Goal: Use online tool/utility: Utilize a website feature to perform a specific function

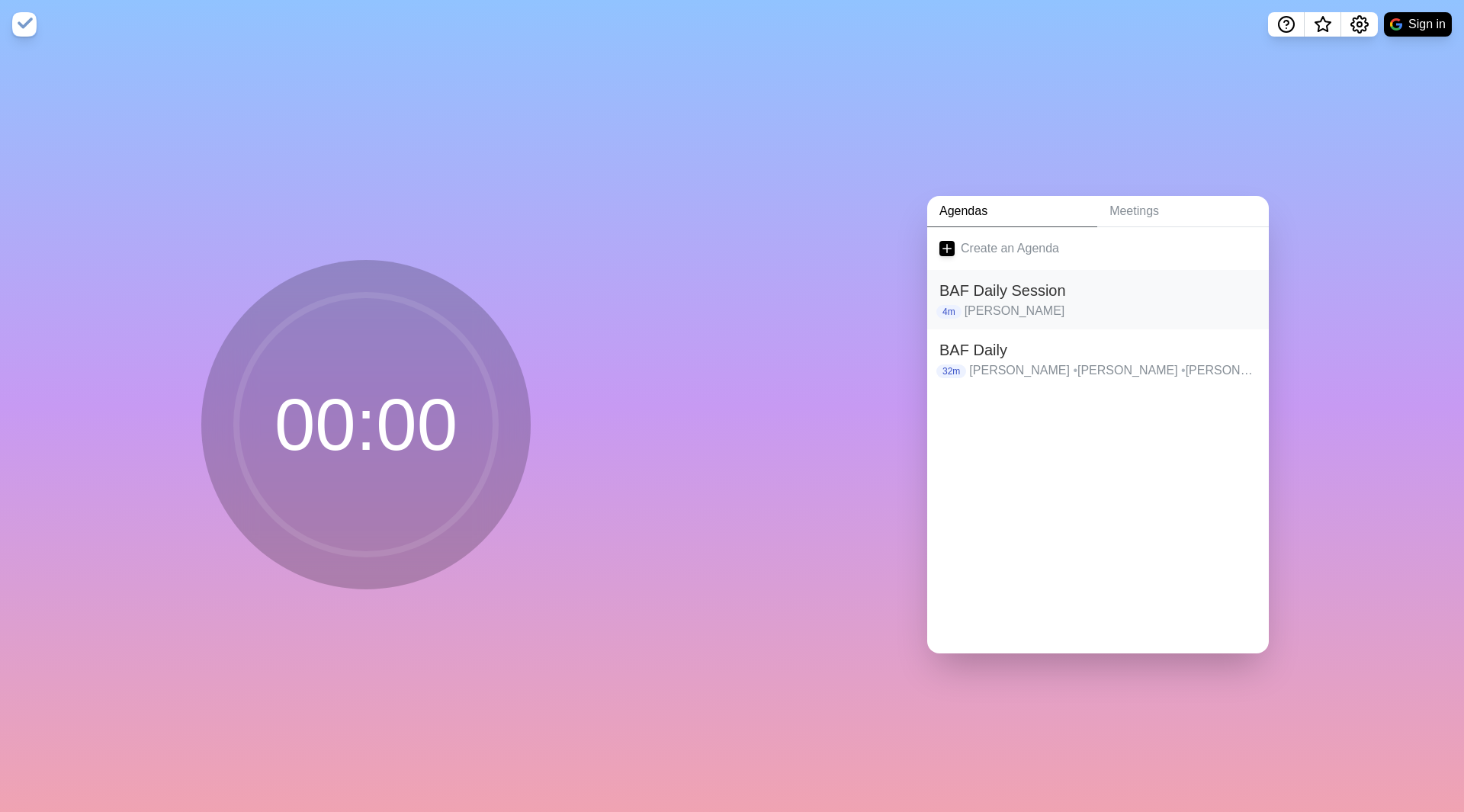
click at [1027, 288] on h2 "BAF Daily Session" at bounding box center [1098, 291] width 317 height 23
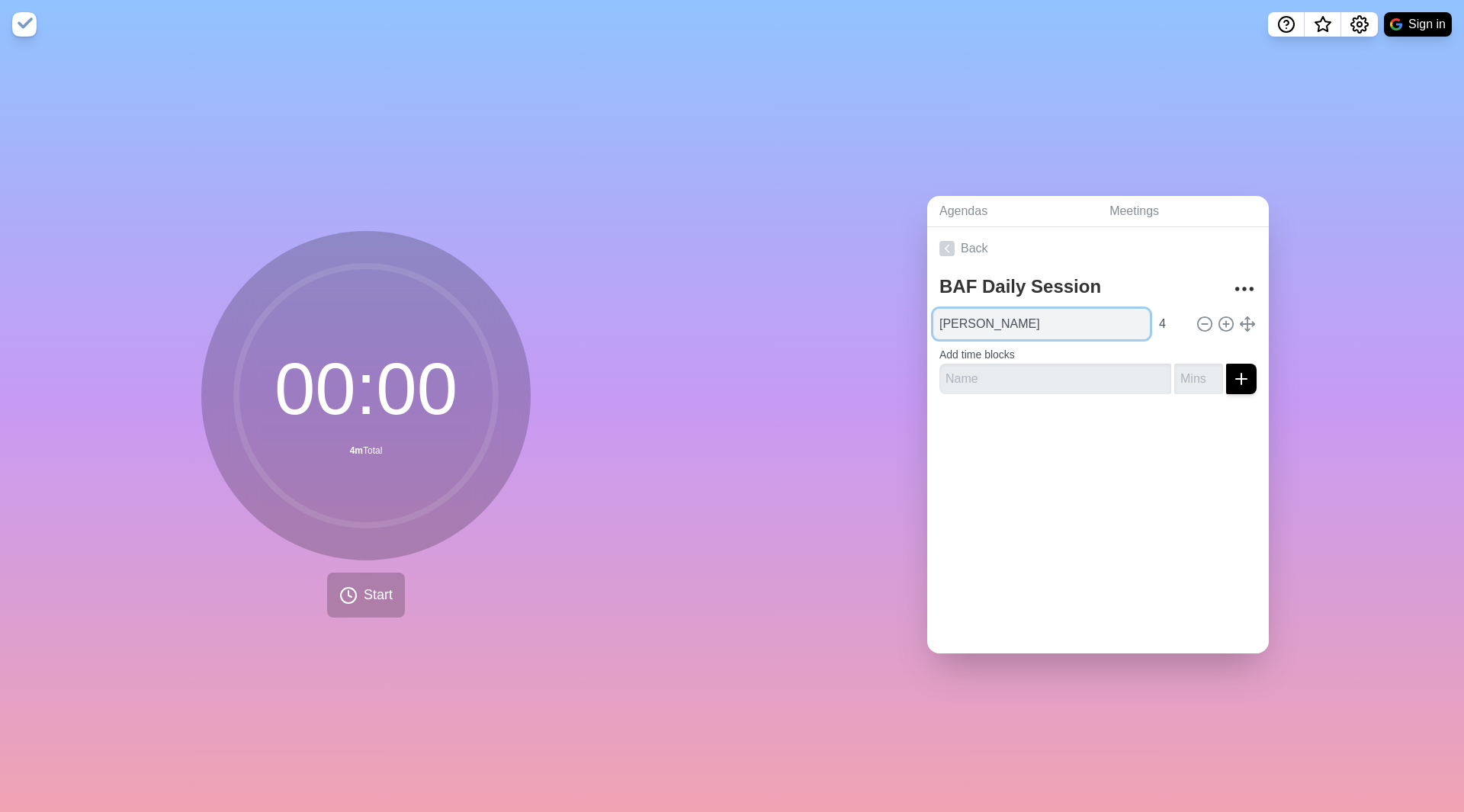
click at [991, 322] on input "[PERSON_NAME]" at bounding box center [1042, 323] width 217 height 30
click at [950, 242] on link "Back" at bounding box center [1098, 248] width 342 height 43
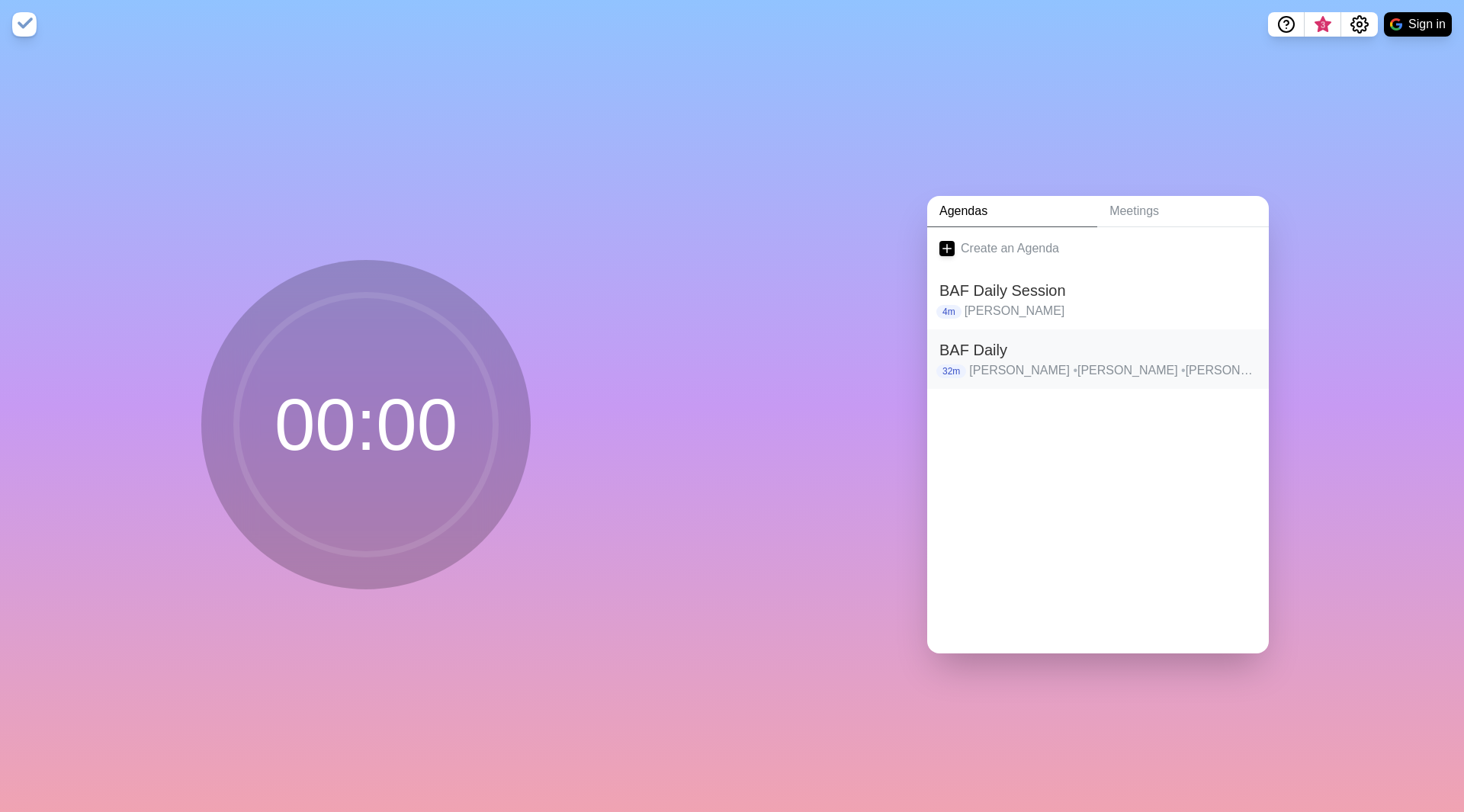
click at [1001, 353] on h2 "BAF Daily" at bounding box center [1098, 350] width 317 height 23
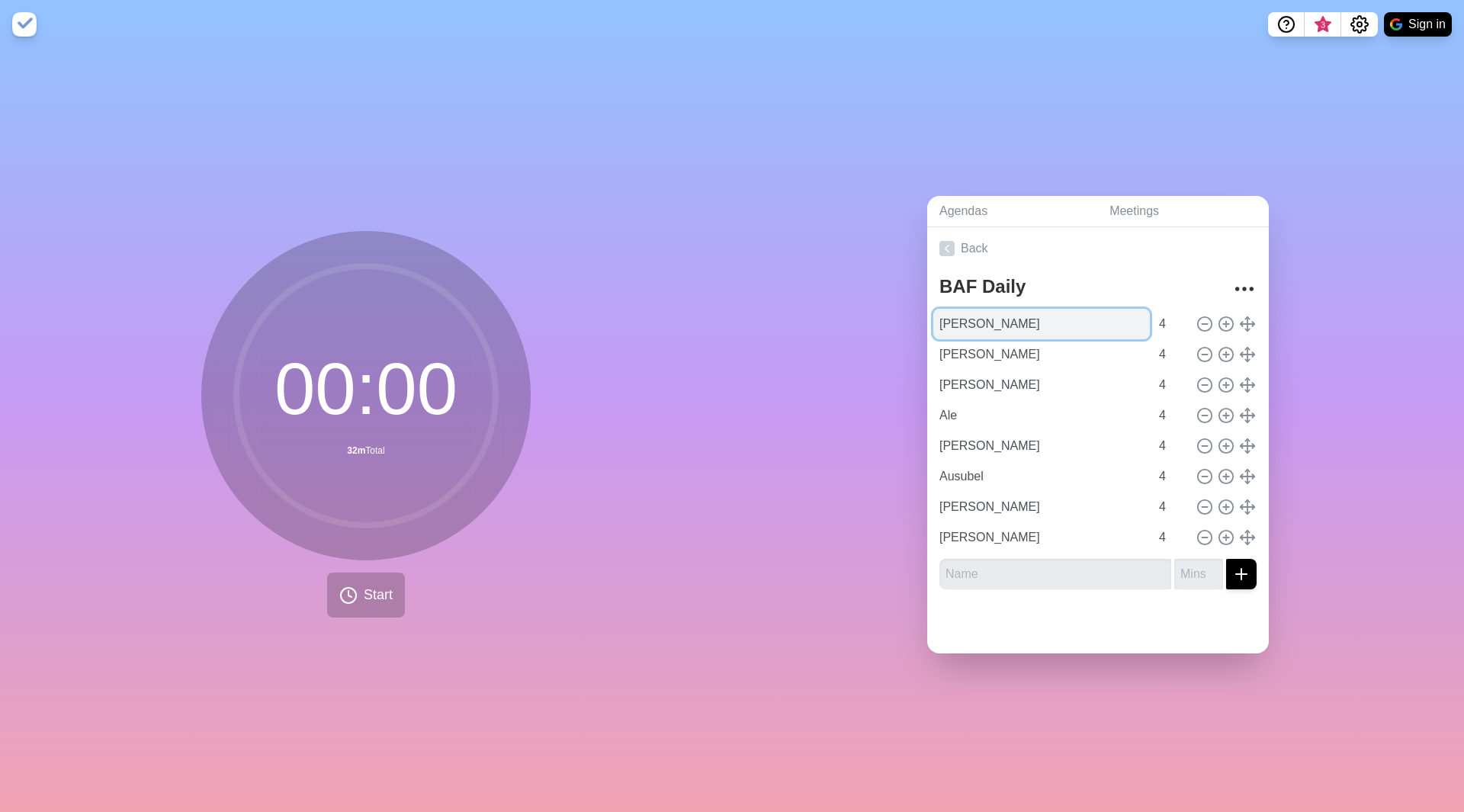
click at [1076, 318] on input "[PERSON_NAME]" at bounding box center [1042, 323] width 217 height 30
click at [383, 589] on span "Start" at bounding box center [377, 595] width 29 height 21
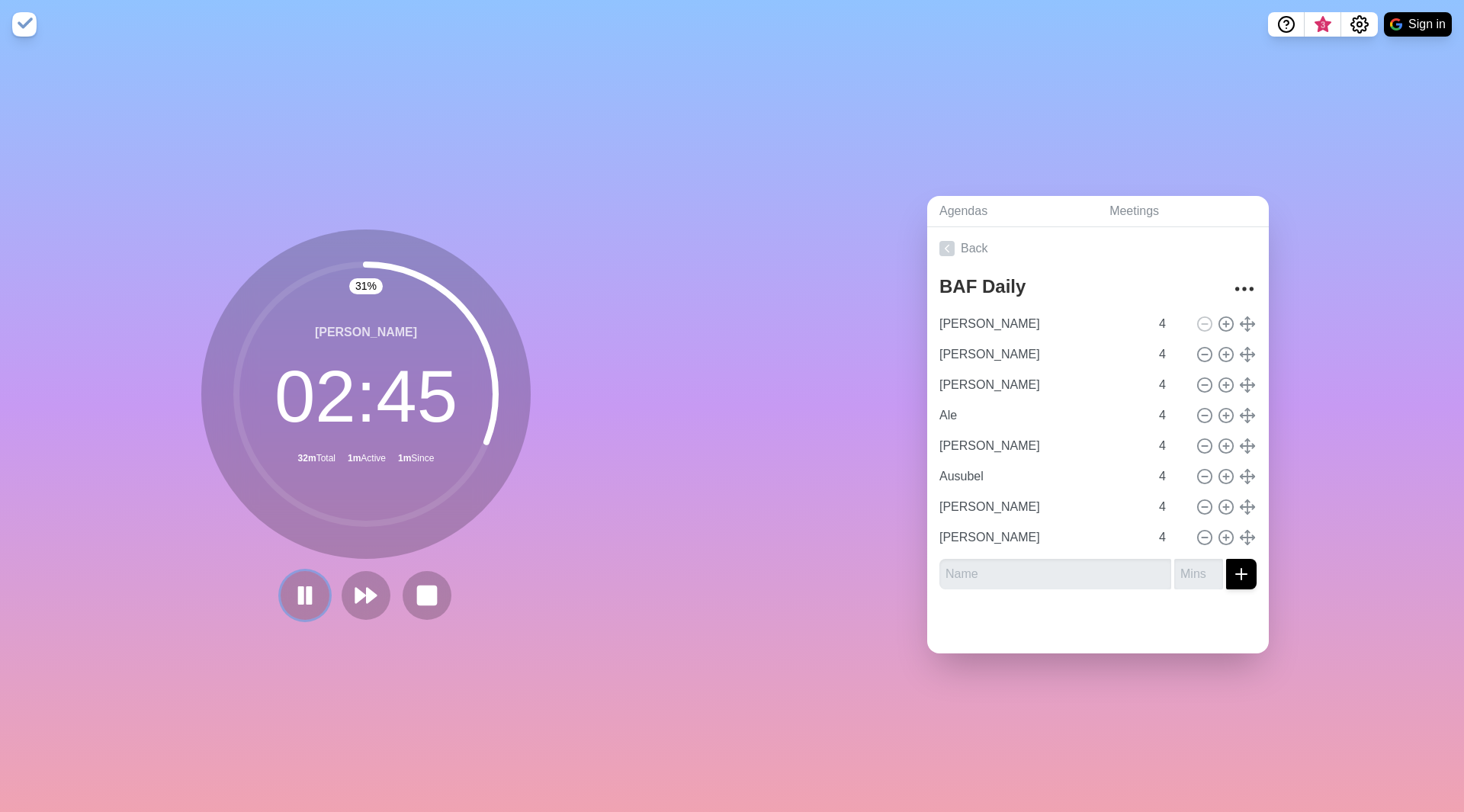
drag, startPoint x: 295, startPoint y: 592, endPoint x: 151, endPoint y: 543, distance: 152.1
click at [151, 544] on div "31 % [PERSON_NAME] 02 : 45 32m Total 1m Active 1m Since" at bounding box center [366, 430] width 732 height 763
click at [435, 596] on button at bounding box center [427, 595] width 51 height 51
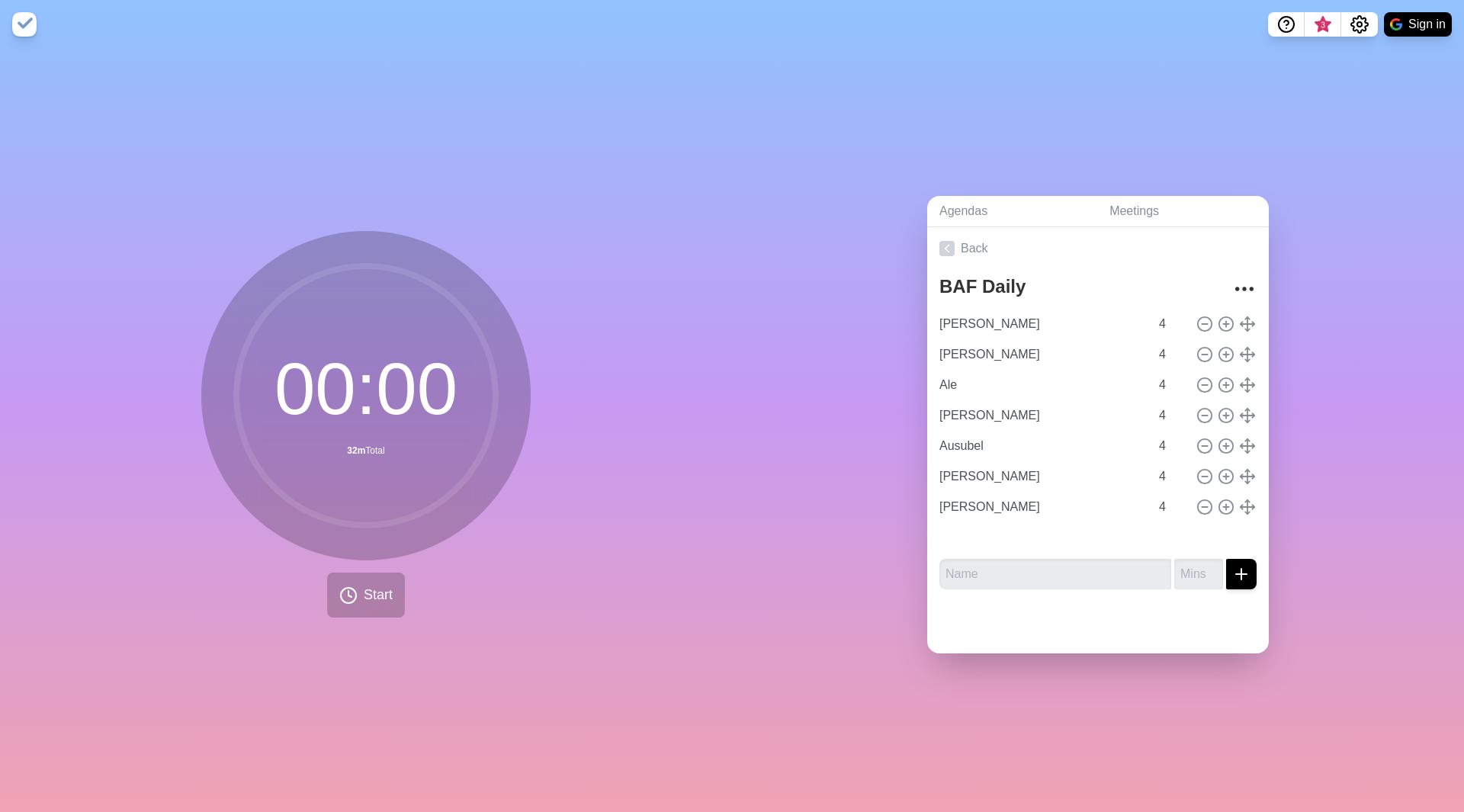
type input "[PERSON_NAME]"
type input "Ale"
type input "[PERSON_NAME]"
type input "Ausubel"
type input "[PERSON_NAME]"
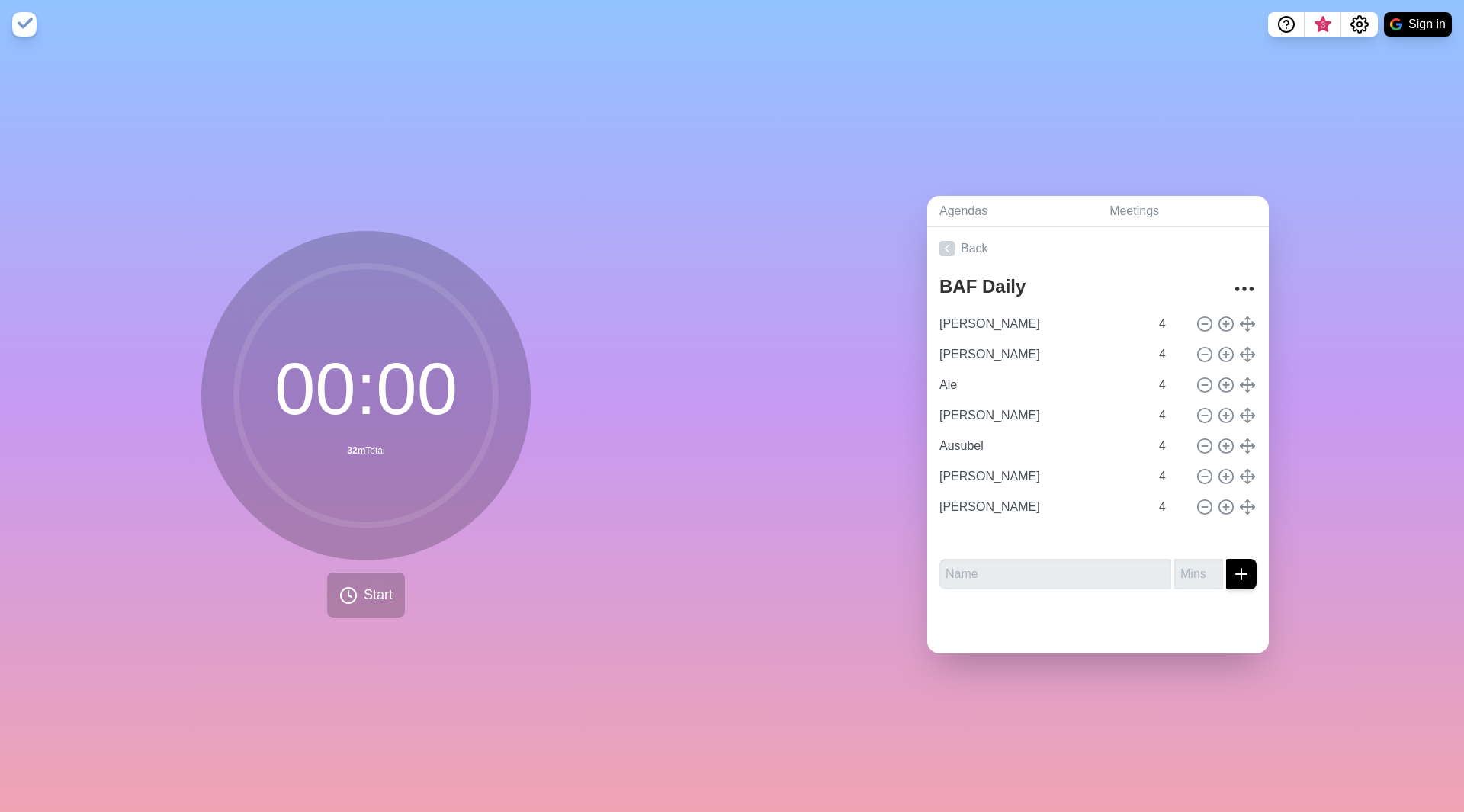
type input "[PERSON_NAME]"
click at [1104, 309] on input "[PERSON_NAME]" at bounding box center [1042, 323] width 217 height 30
click at [369, 592] on span "Start" at bounding box center [377, 595] width 29 height 21
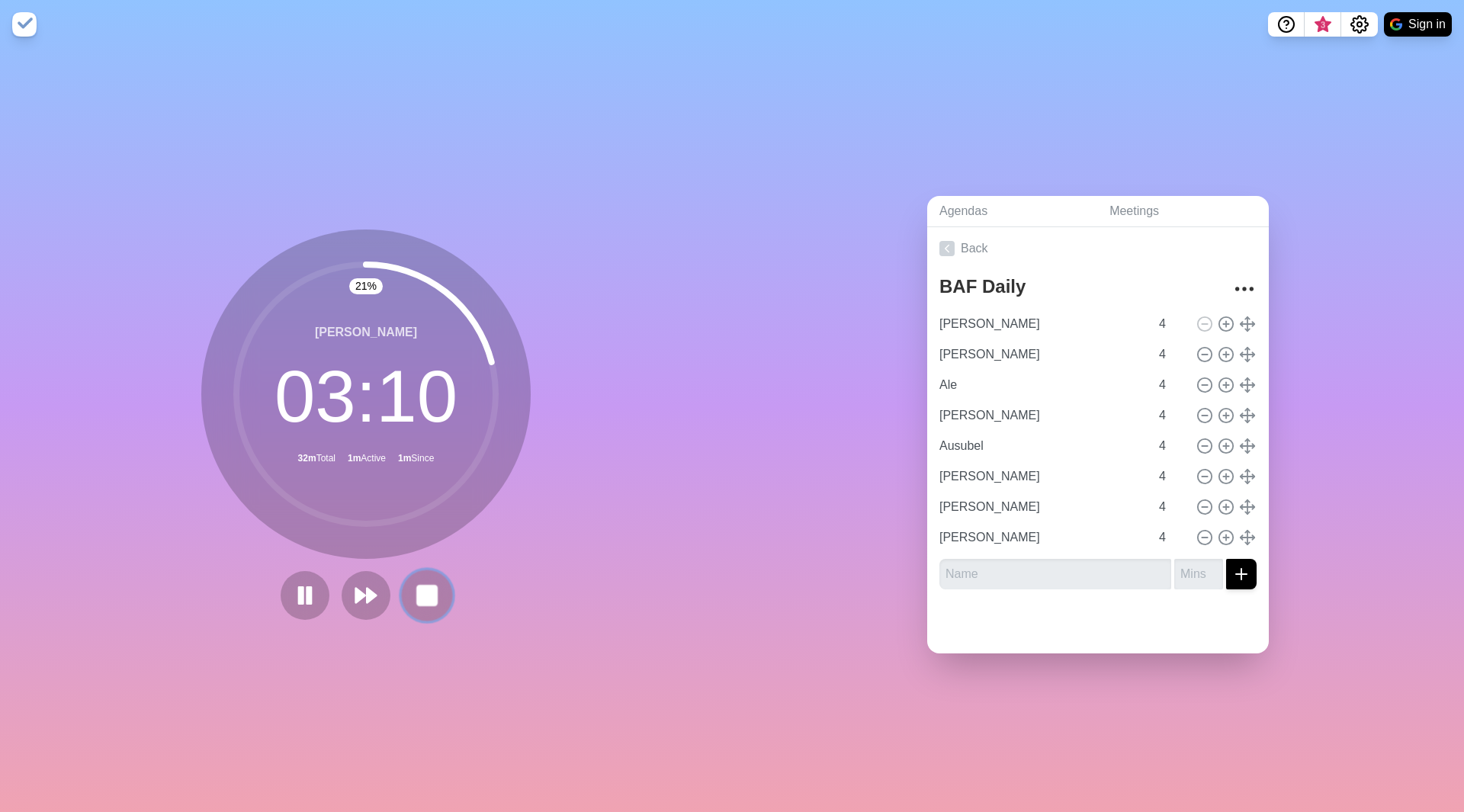
click at [426, 593] on rect at bounding box center [426, 595] width 19 height 19
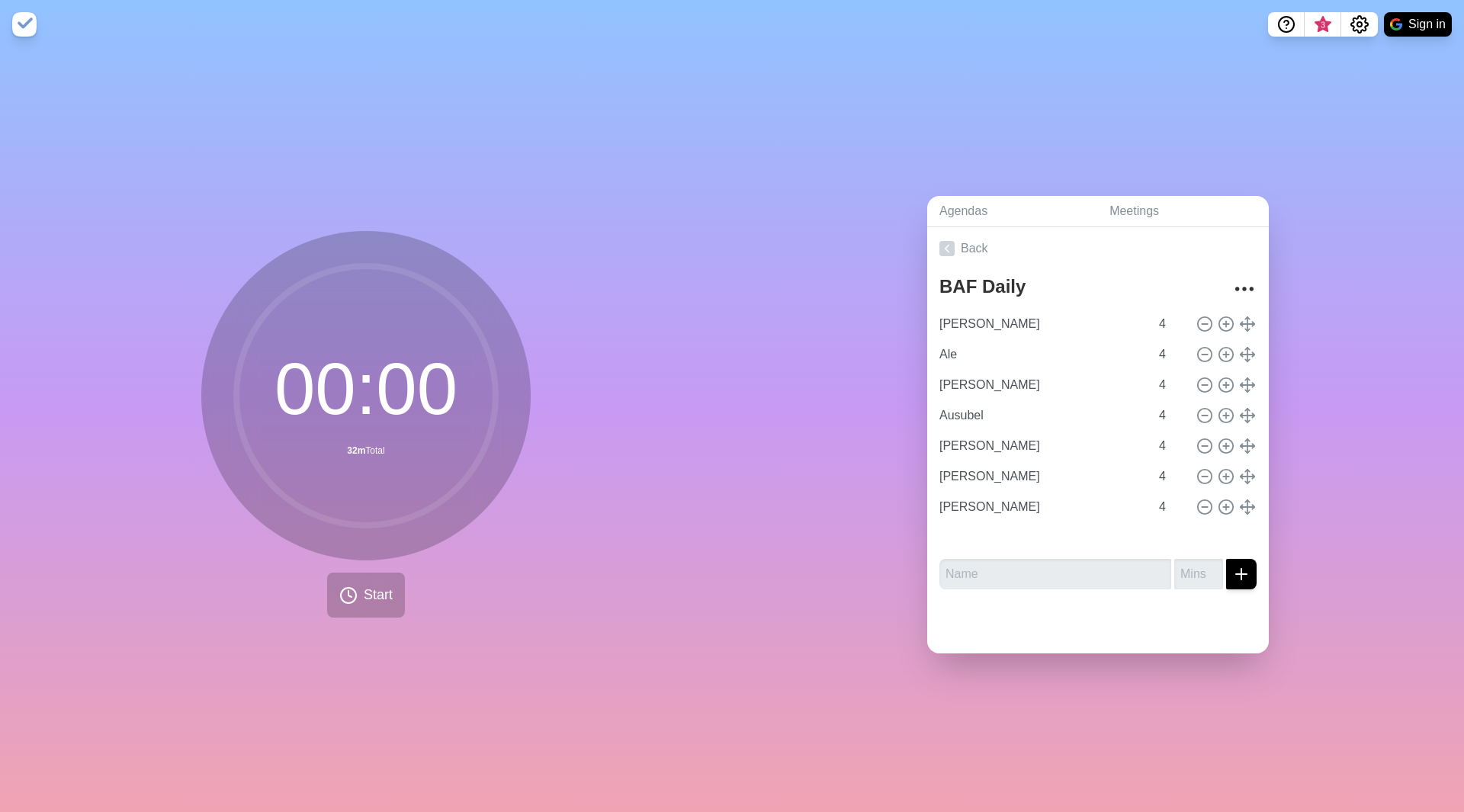
type input "Ale"
type input "[PERSON_NAME]"
type input "Ausubel"
type input "[PERSON_NAME]"
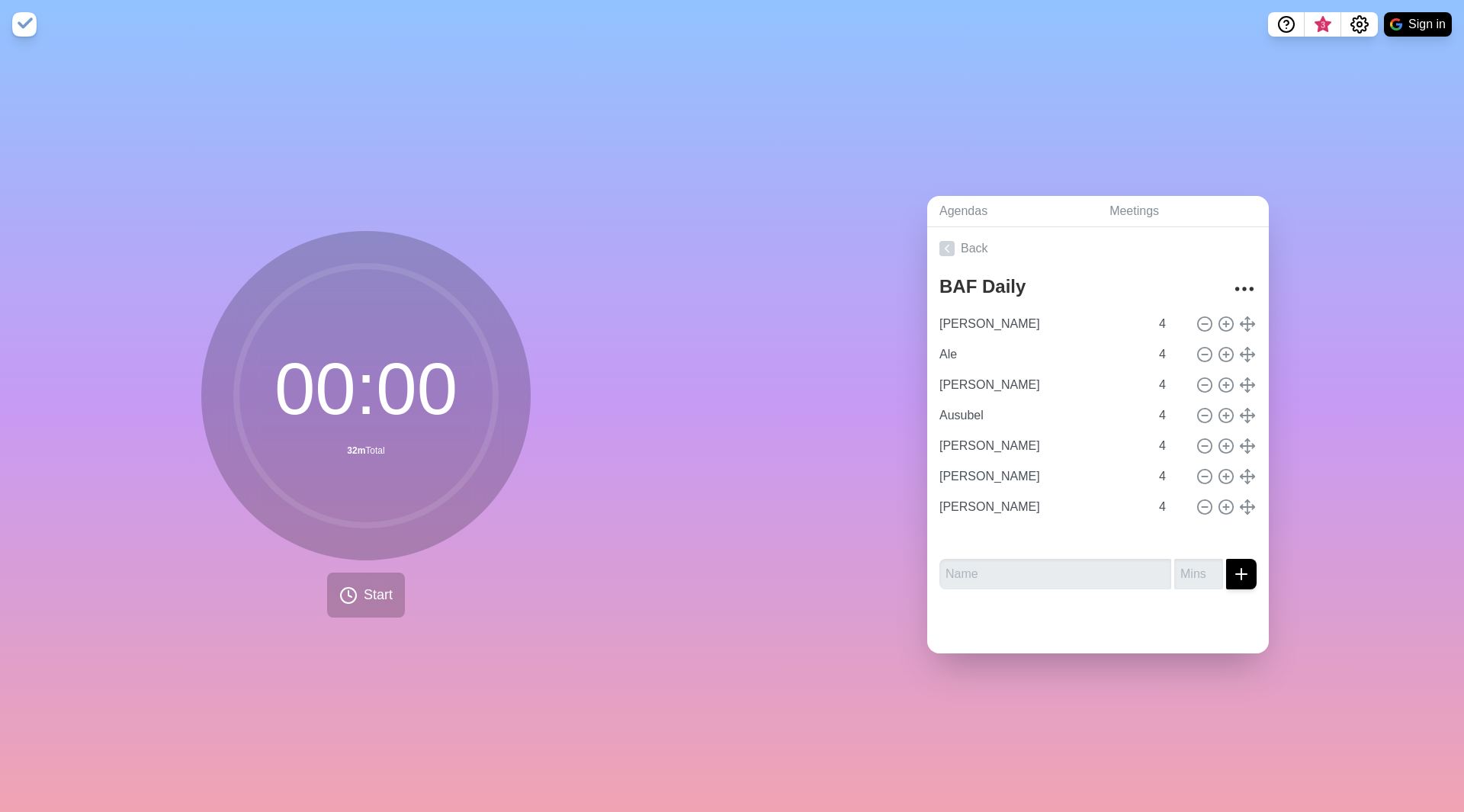
type input "[PERSON_NAME]"
click at [1076, 312] on input "[PERSON_NAME]" at bounding box center [1042, 323] width 217 height 30
click at [391, 586] on button "Start" at bounding box center [366, 595] width 78 height 45
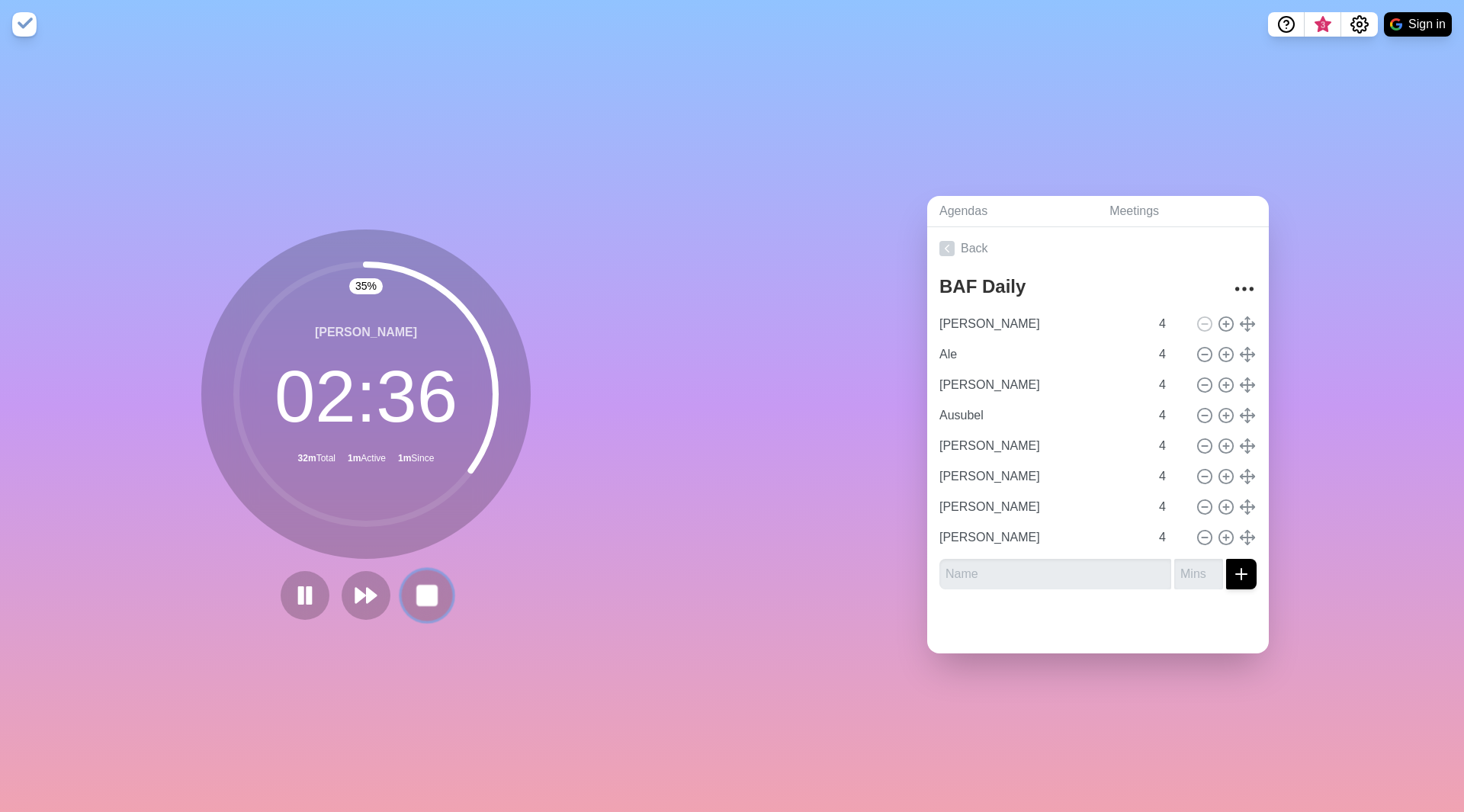
click at [437, 589] on button at bounding box center [427, 595] width 51 height 51
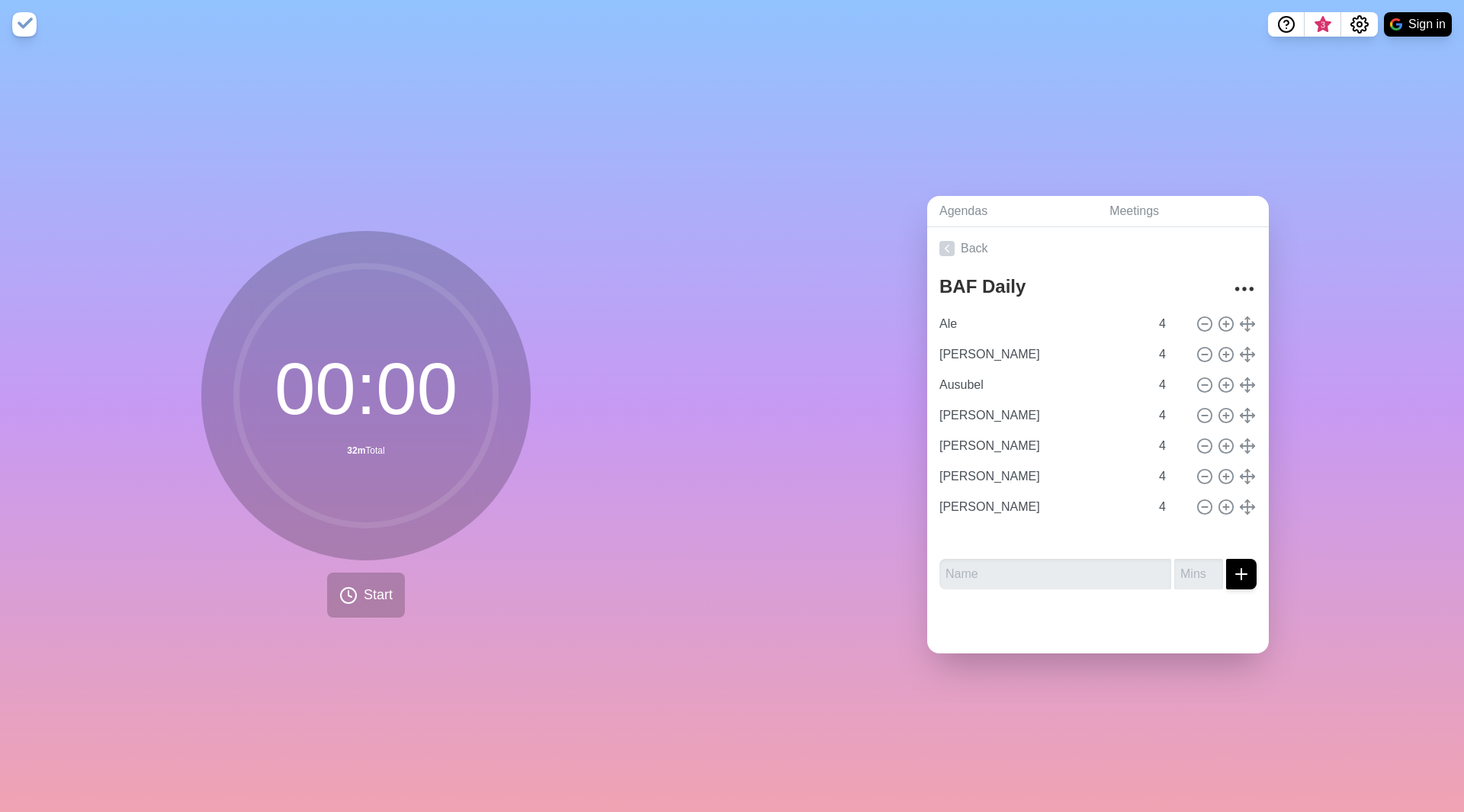
type input "[PERSON_NAME]"
type input "Ausubel"
type input "[PERSON_NAME]"
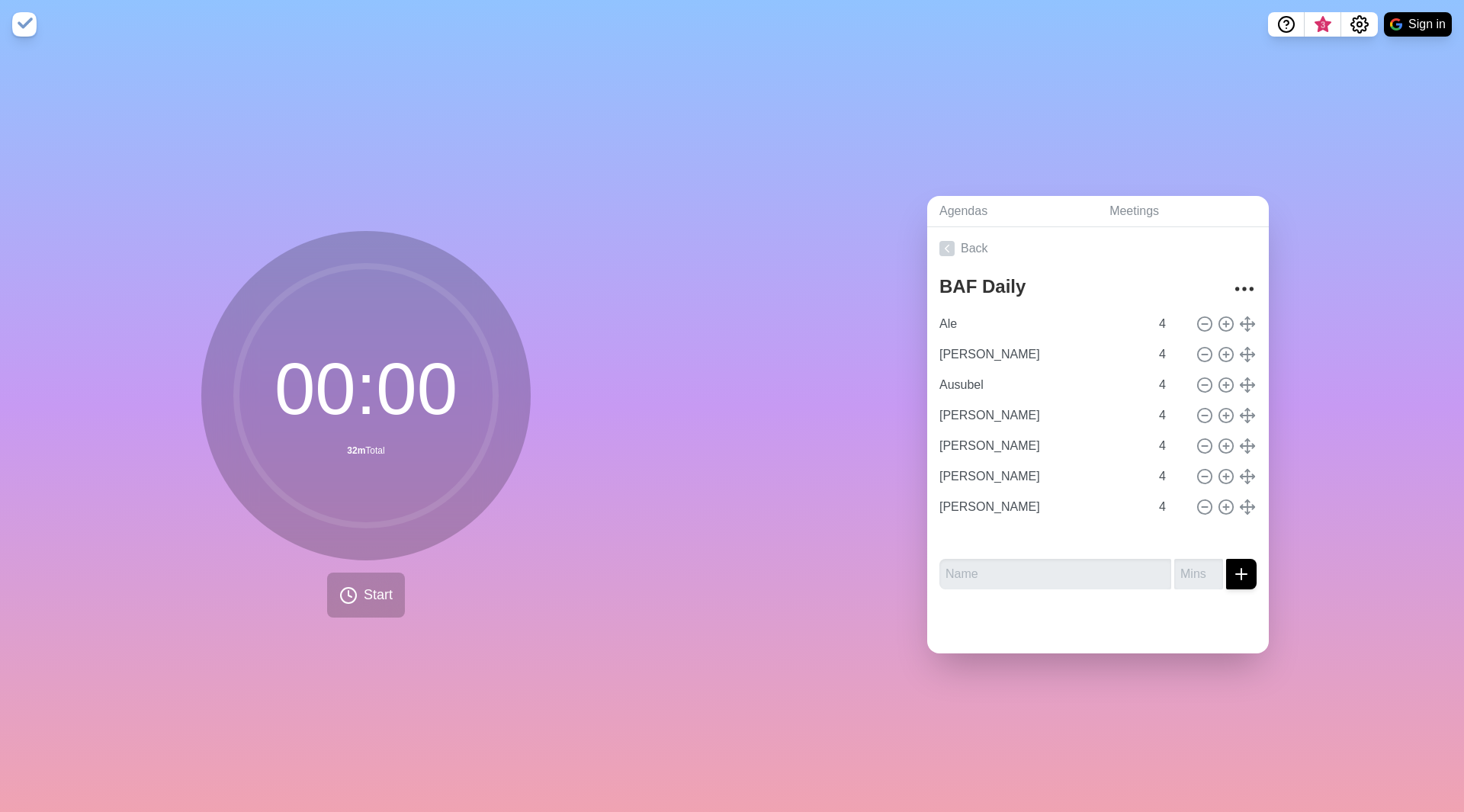
type input "[PERSON_NAME]"
type input "Ale"
click at [363, 594] on span "Start" at bounding box center [377, 595] width 29 height 21
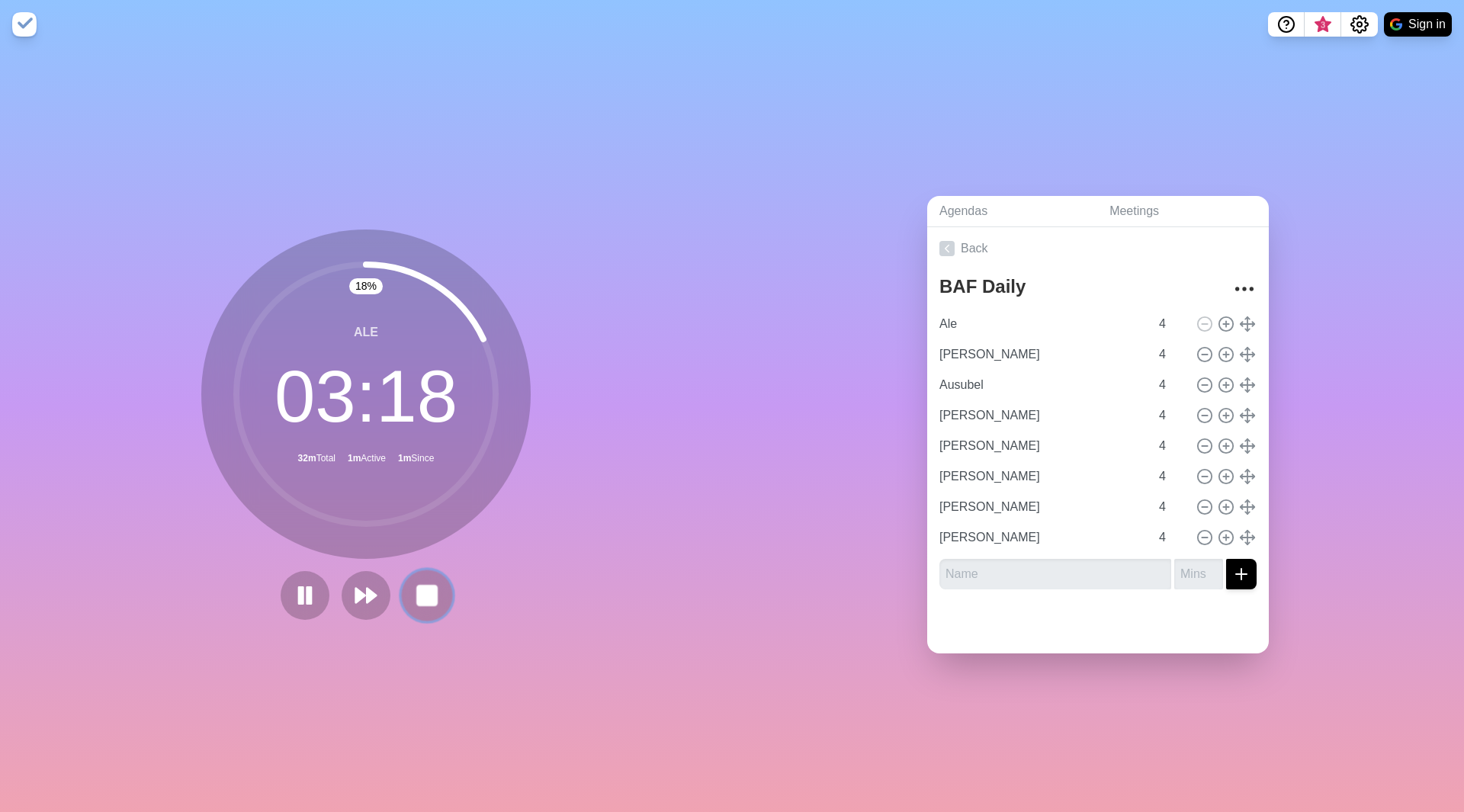
click at [433, 587] on icon at bounding box center [427, 595] width 26 height 26
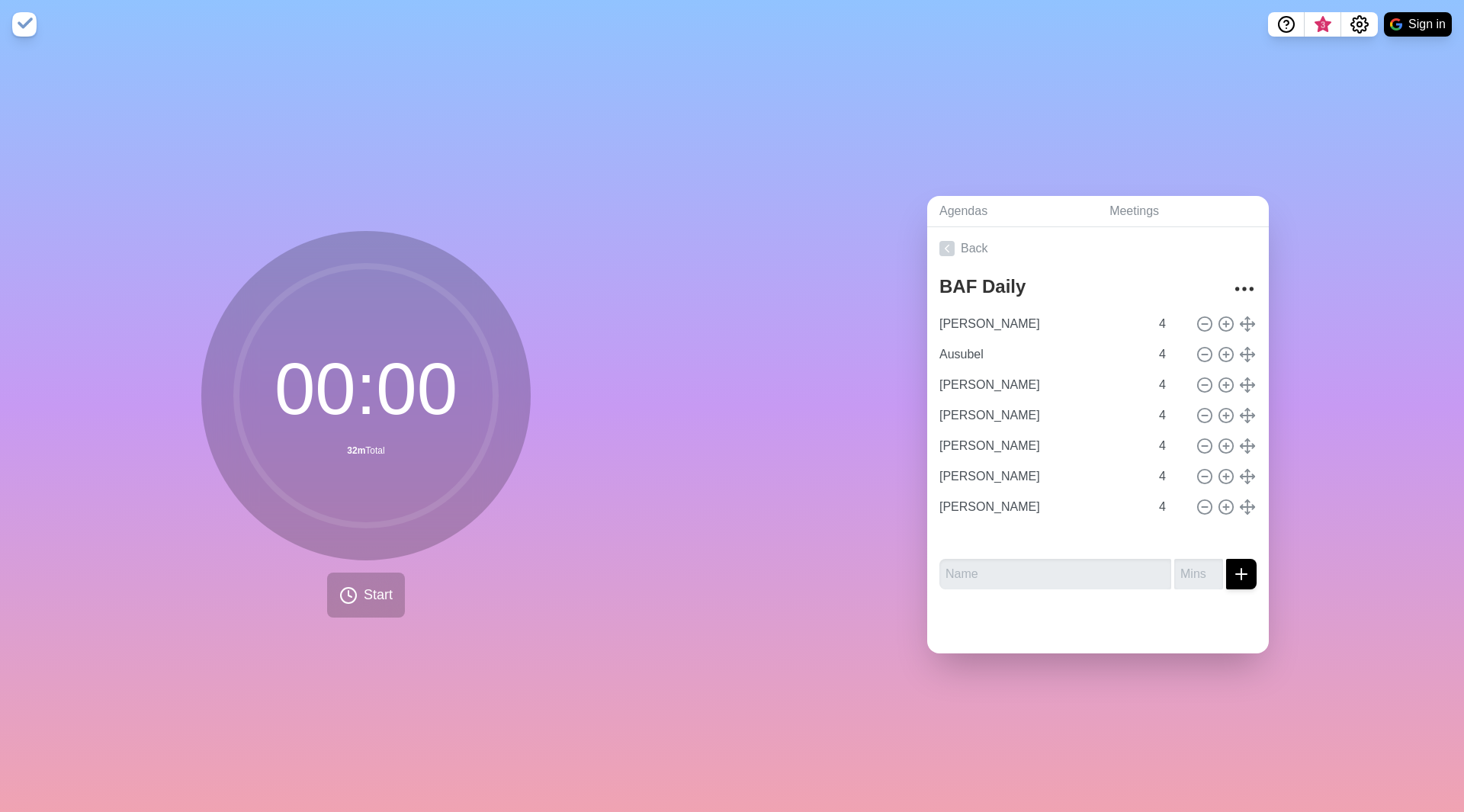
type input "Ausubel"
type input "[PERSON_NAME]"
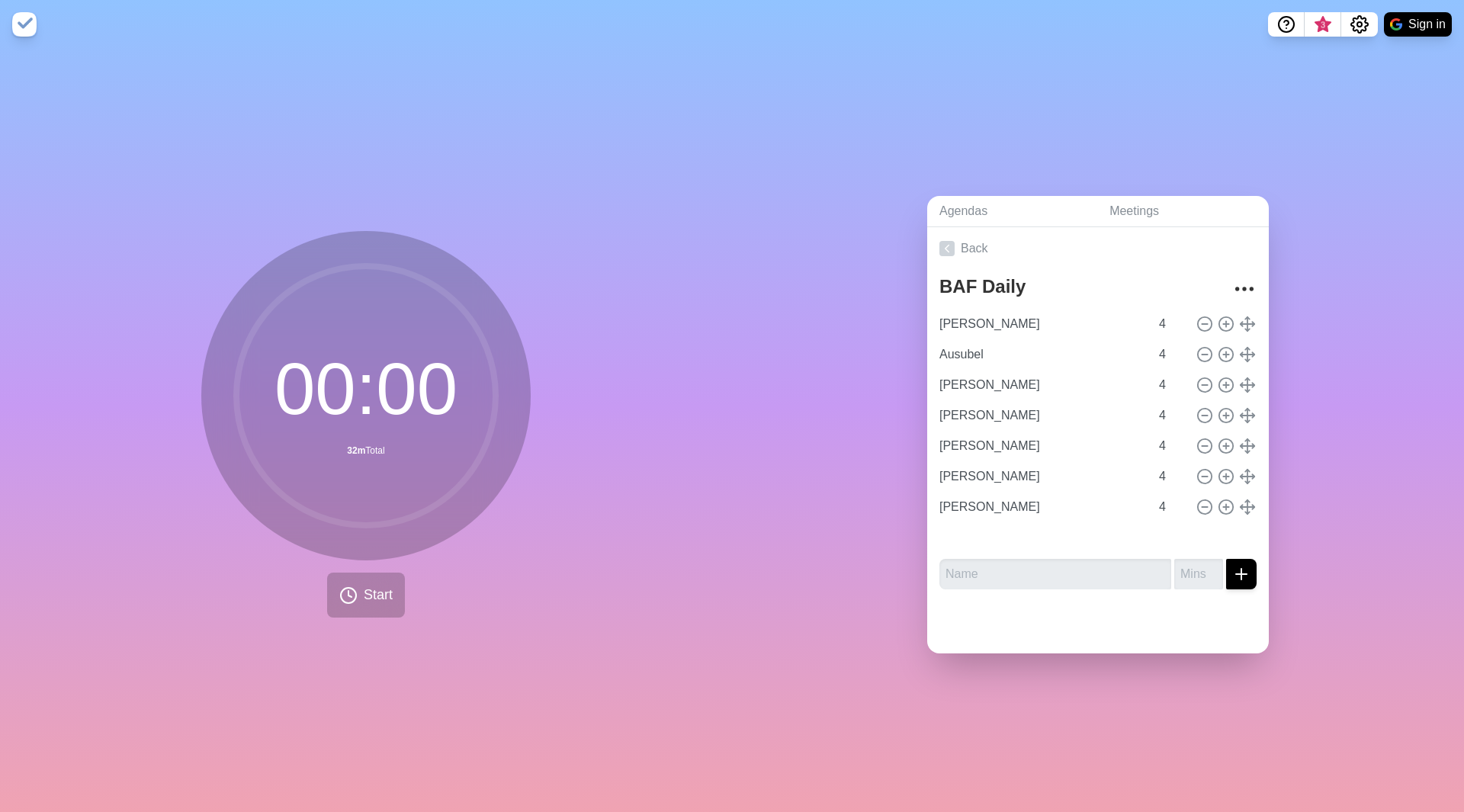
type input "[PERSON_NAME]"
type input "Ale"
type input "[PERSON_NAME]"
click at [352, 602] on button "Start" at bounding box center [366, 595] width 78 height 45
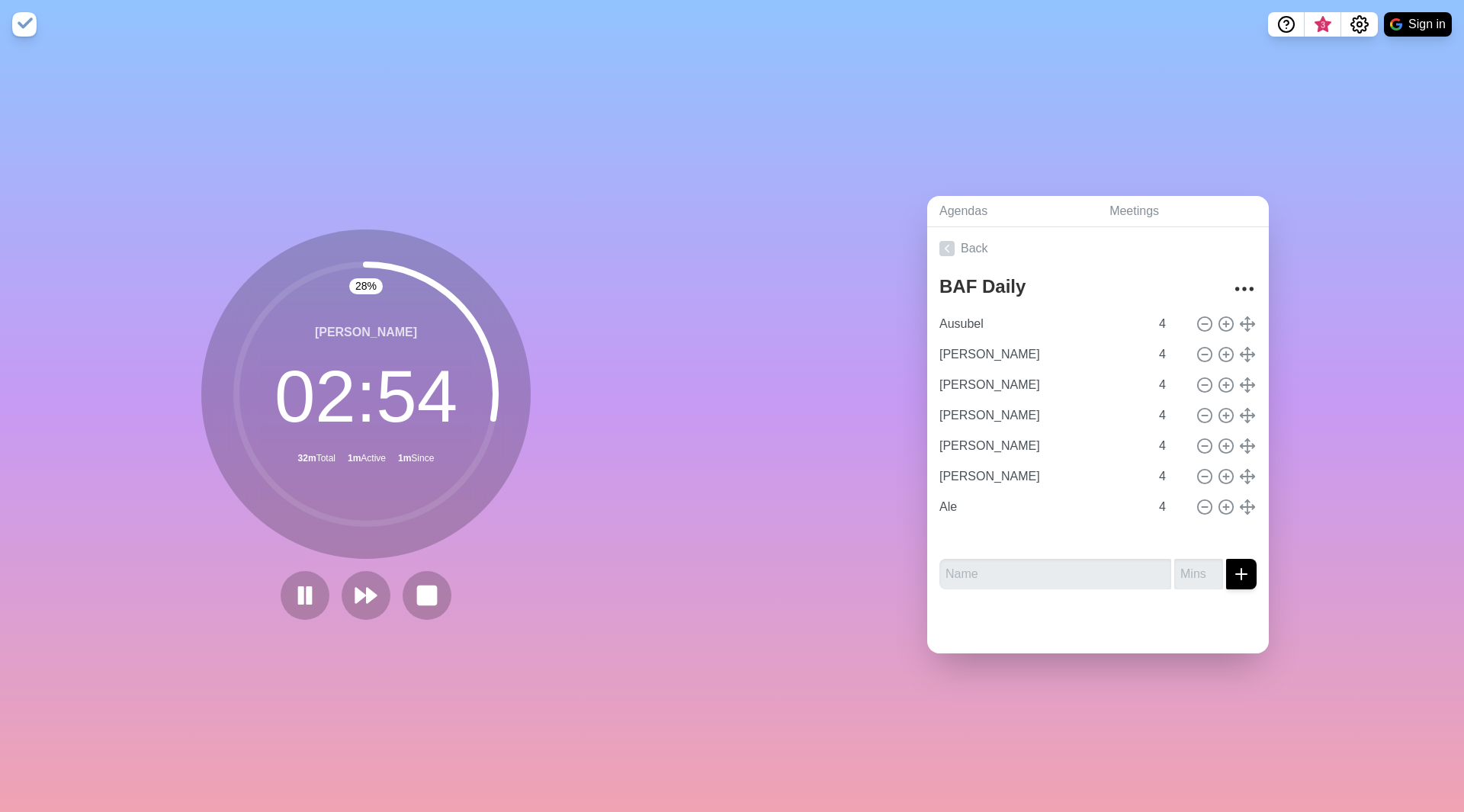
type input "[PERSON_NAME]"
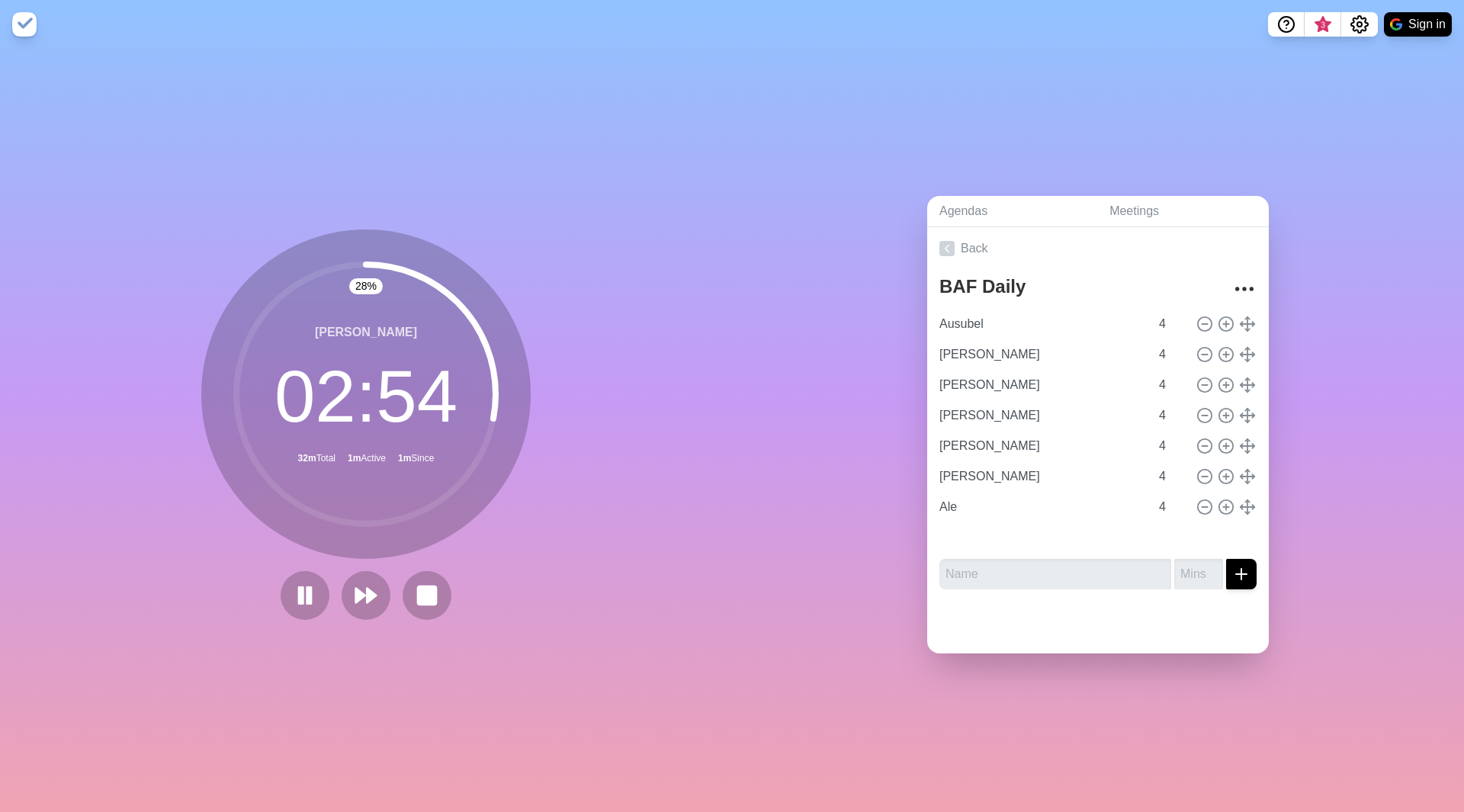
type input "Ale"
type input "[PERSON_NAME]"
type input "Ausubel"
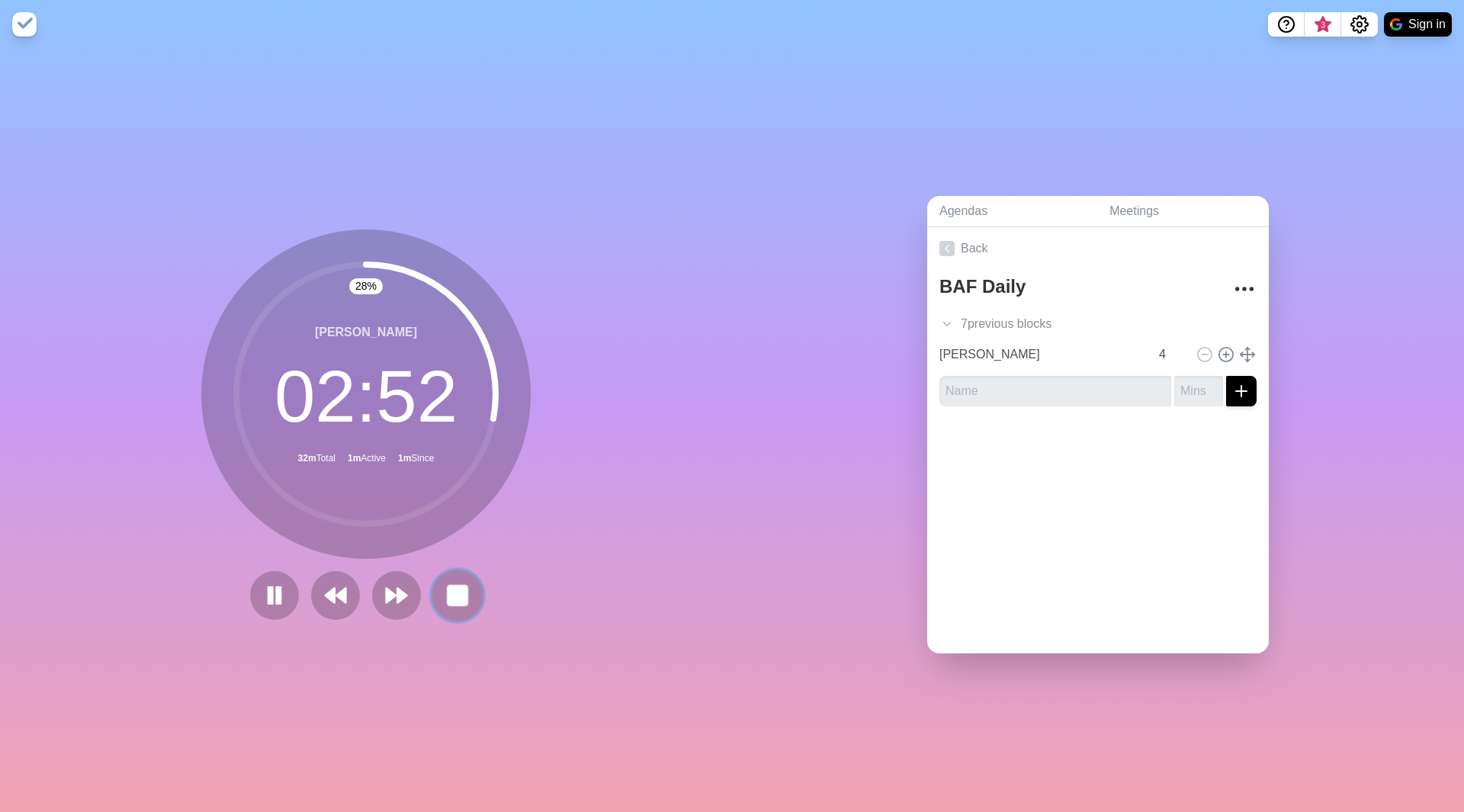
click at [445, 582] on icon at bounding box center [458, 595] width 26 height 26
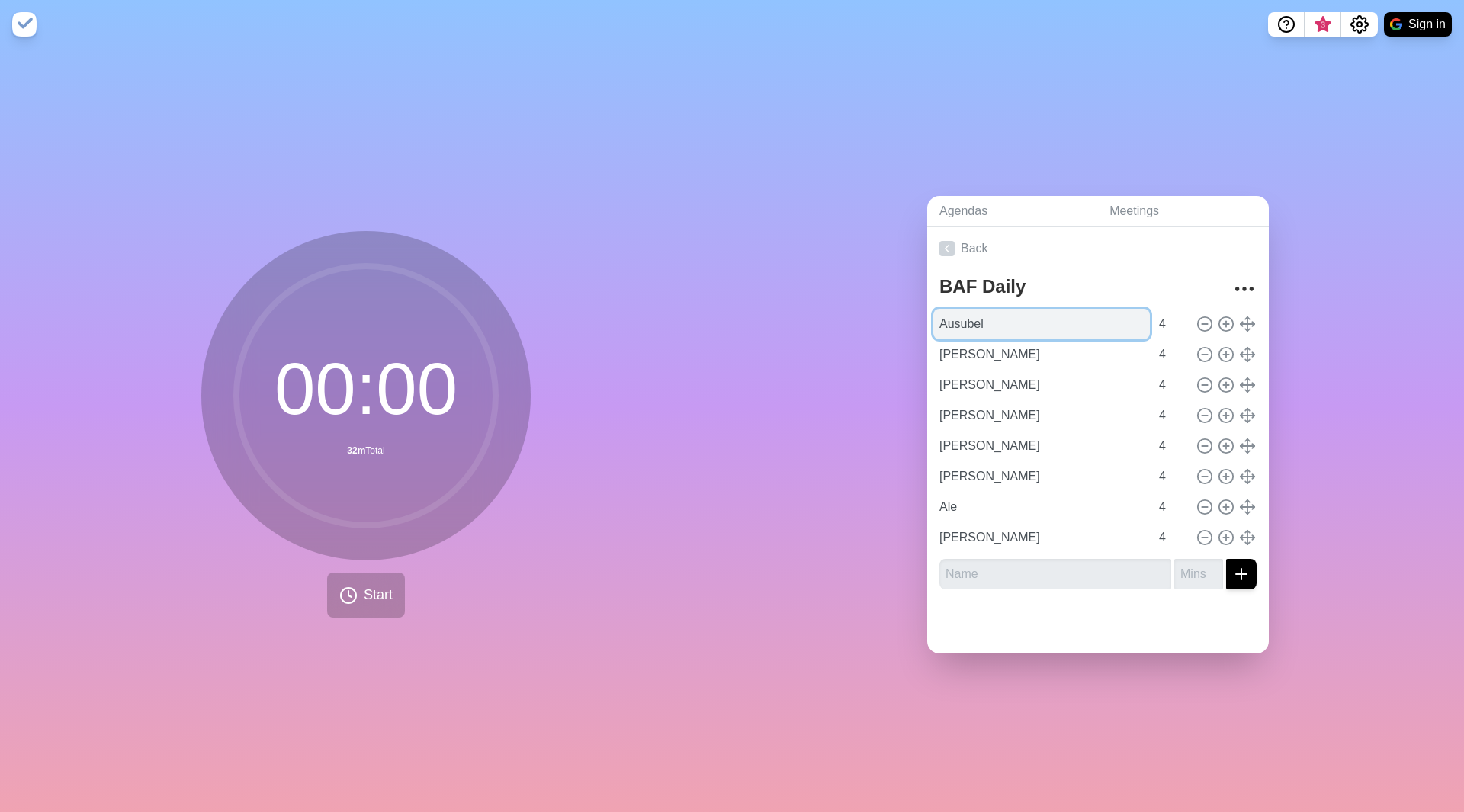
click at [1078, 329] on input "Ausubel" at bounding box center [1042, 323] width 217 height 30
click at [363, 592] on span "Start" at bounding box center [377, 595] width 29 height 21
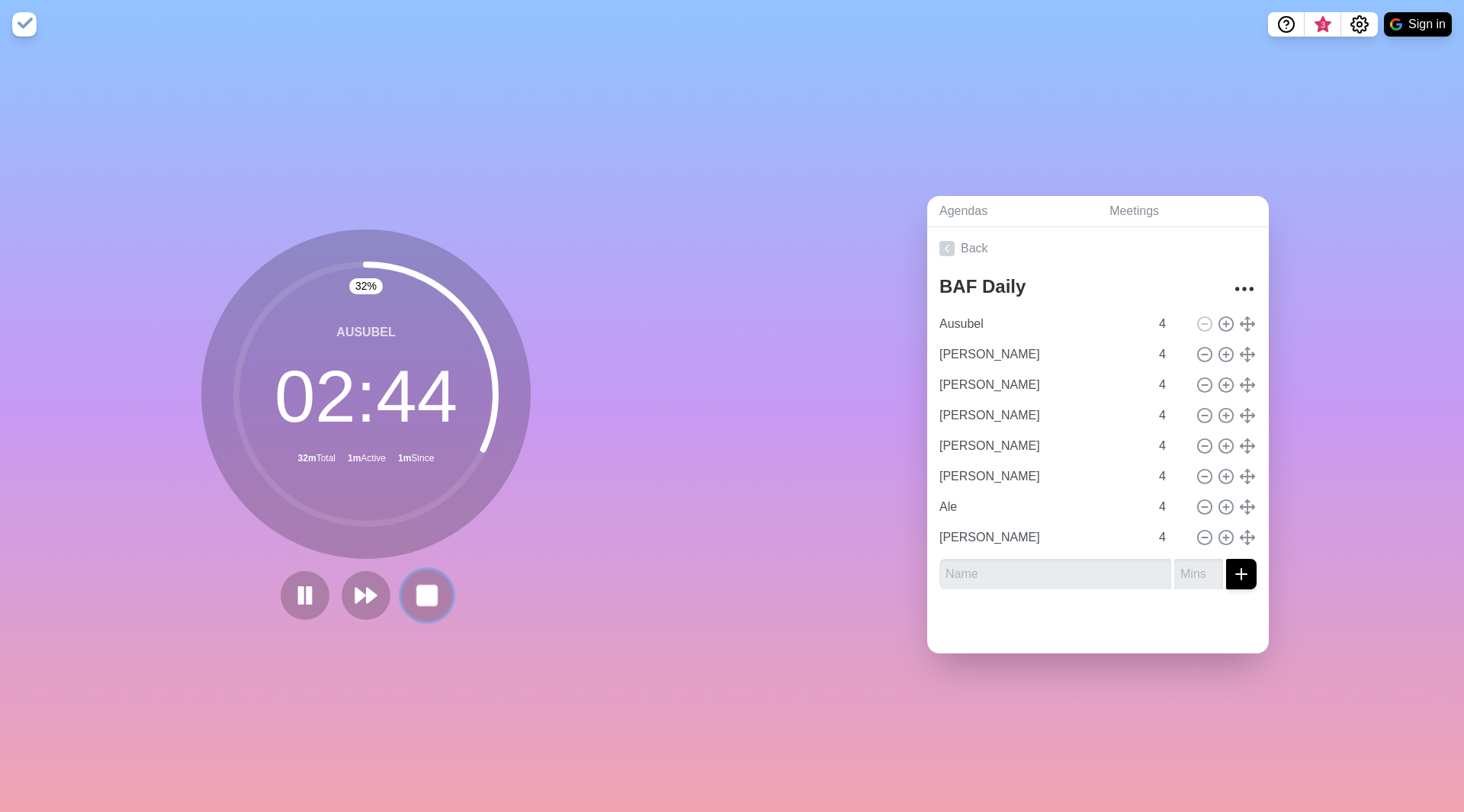
click at [421, 602] on button at bounding box center [427, 595] width 51 height 51
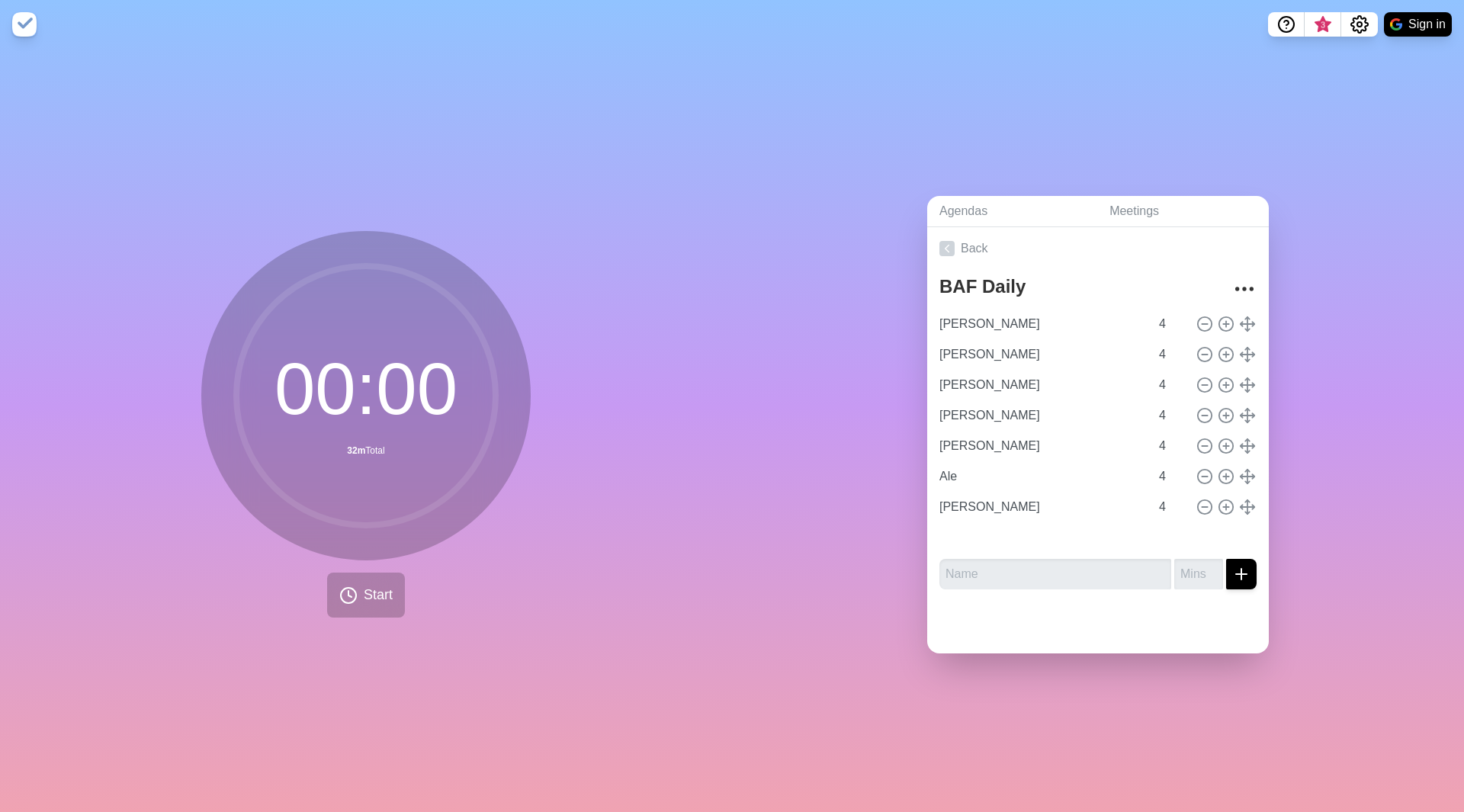
type input "[PERSON_NAME]"
type input "Ale"
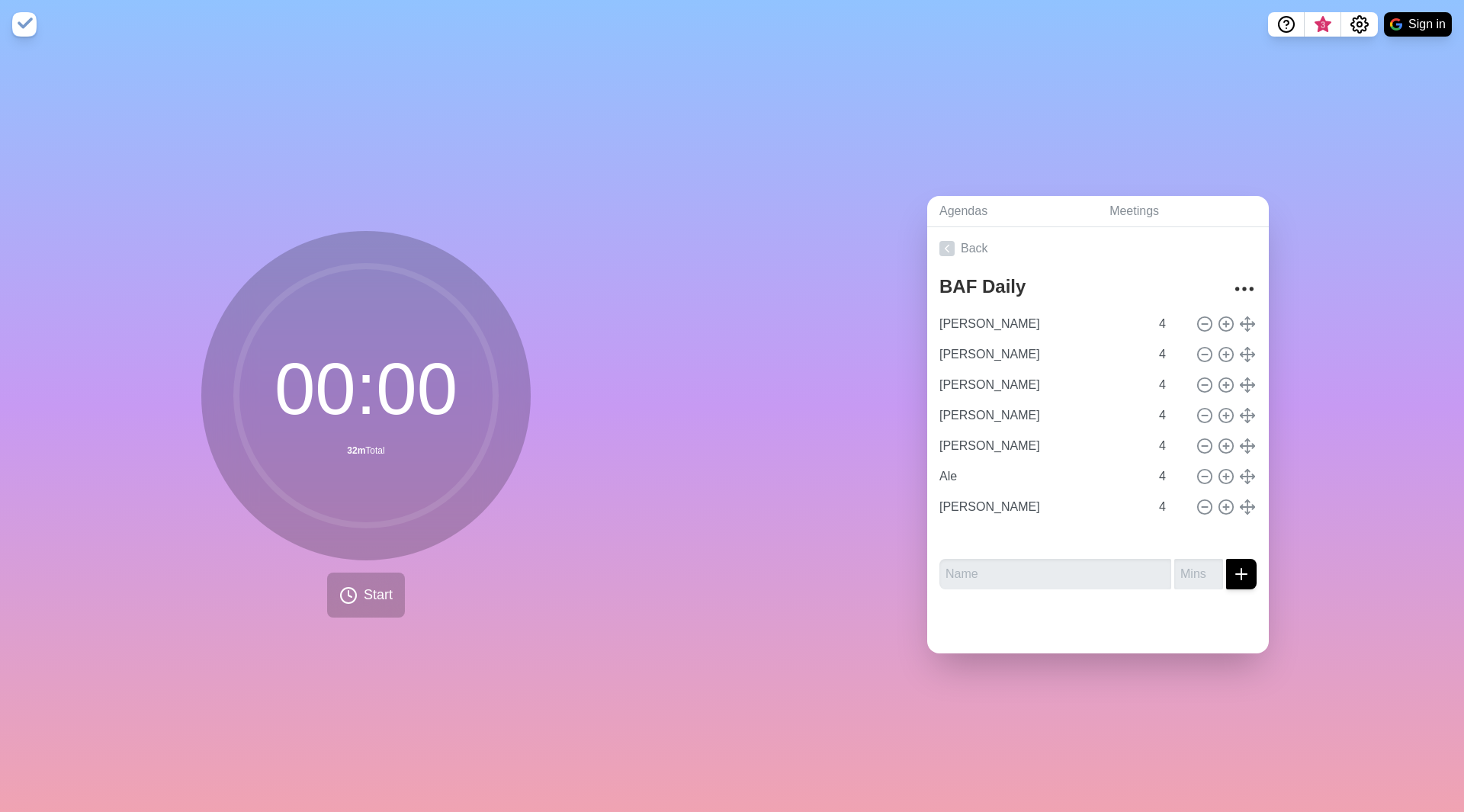
type input "[PERSON_NAME]"
type input "Ausubel"
type input "[PERSON_NAME]"
click at [1016, 328] on input "[PERSON_NAME]" at bounding box center [1042, 323] width 217 height 30
click at [390, 601] on button "Start" at bounding box center [366, 595] width 78 height 45
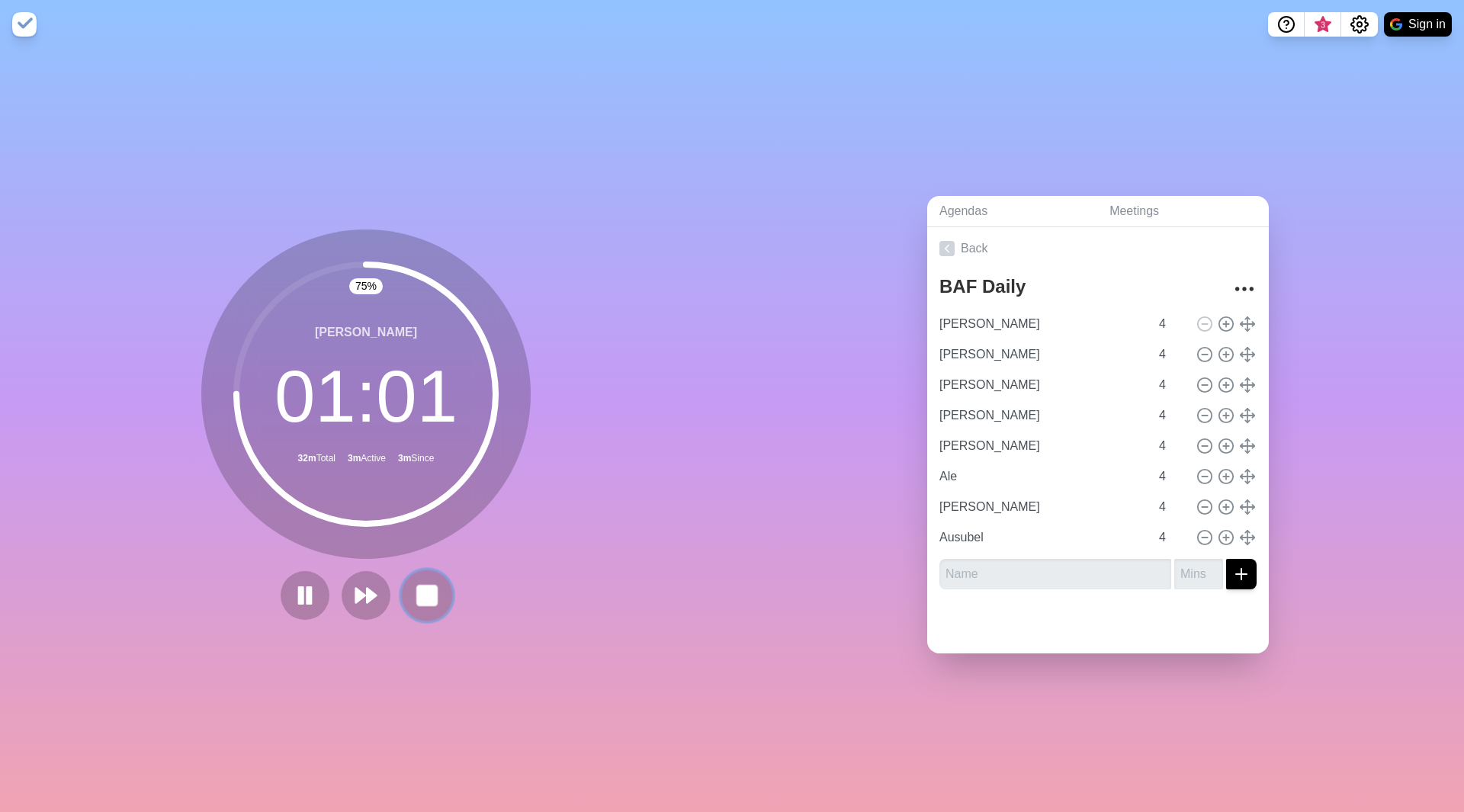
click at [419, 592] on rect at bounding box center [426, 595] width 19 height 19
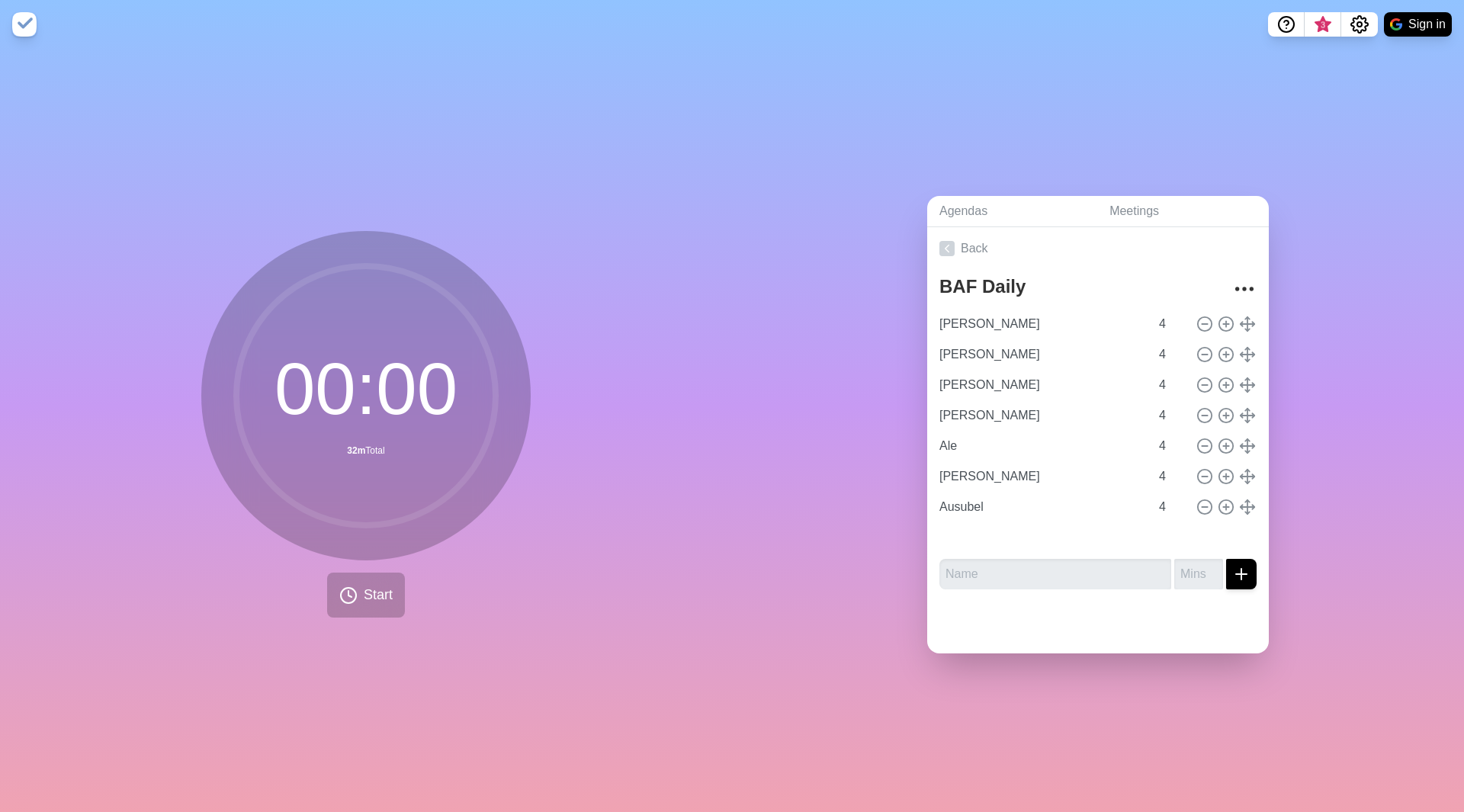
type input "[PERSON_NAME]"
type input "Ale"
type input "[PERSON_NAME]"
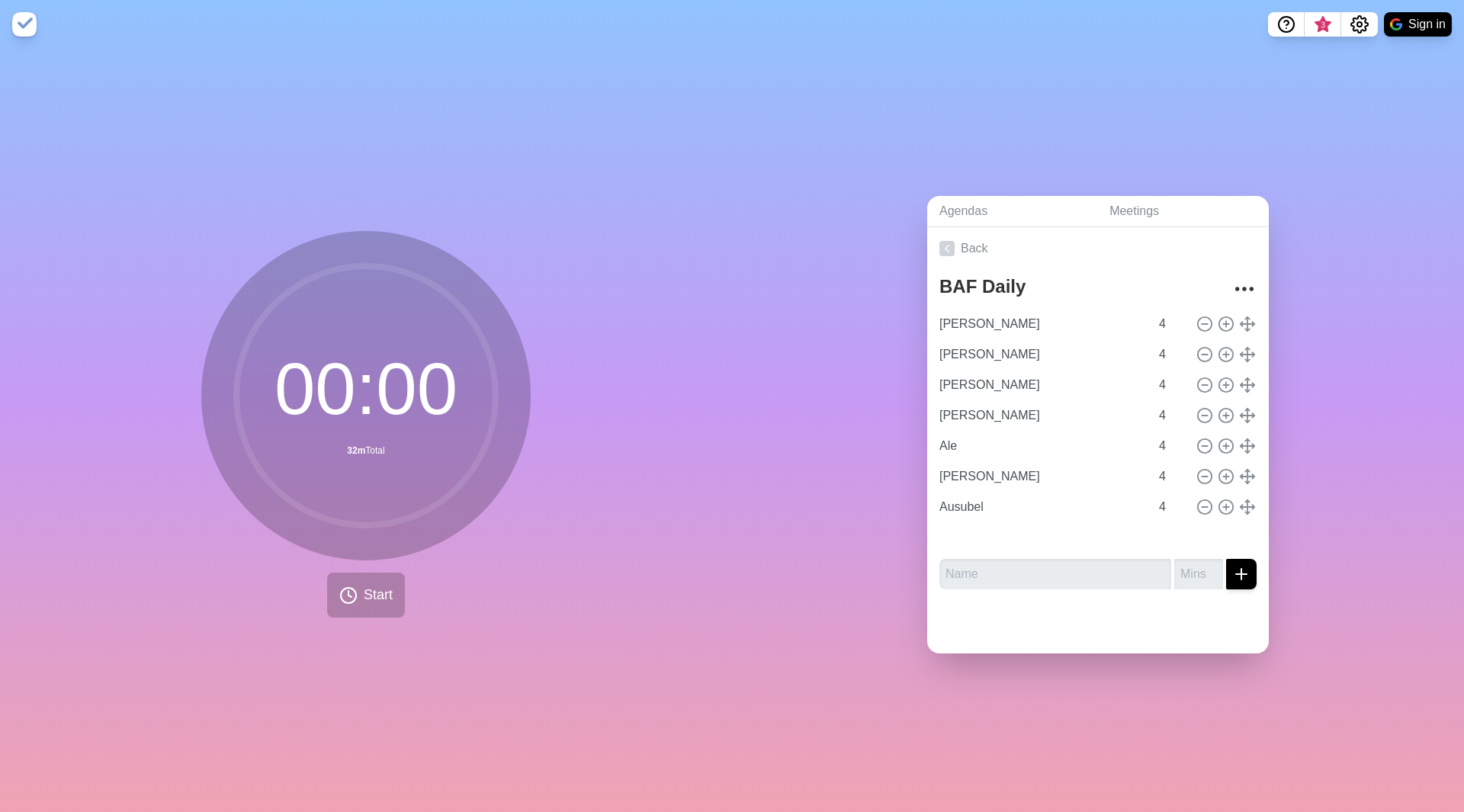
type input "Ausubel"
type input "[PERSON_NAME]"
click at [1055, 321] on input "[PERSON_NAME]" at bounding box center [1042, 323] width 217 height 30
click at [379, 602] on button "Start" at bounding box center [366, 595] width 78 height 45
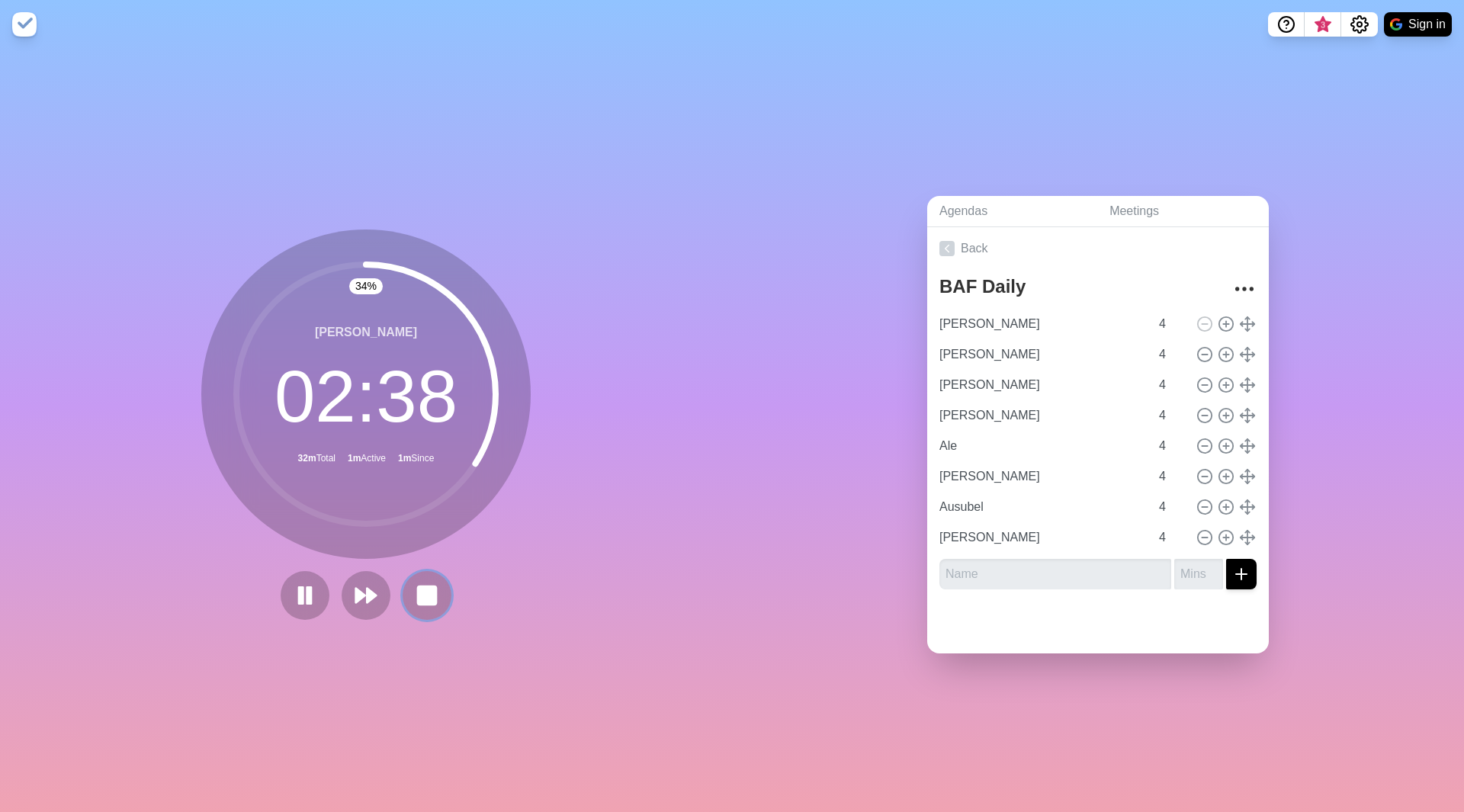
click at [432, 592] on icon at bounding box center [427, 595] width 25 height 25
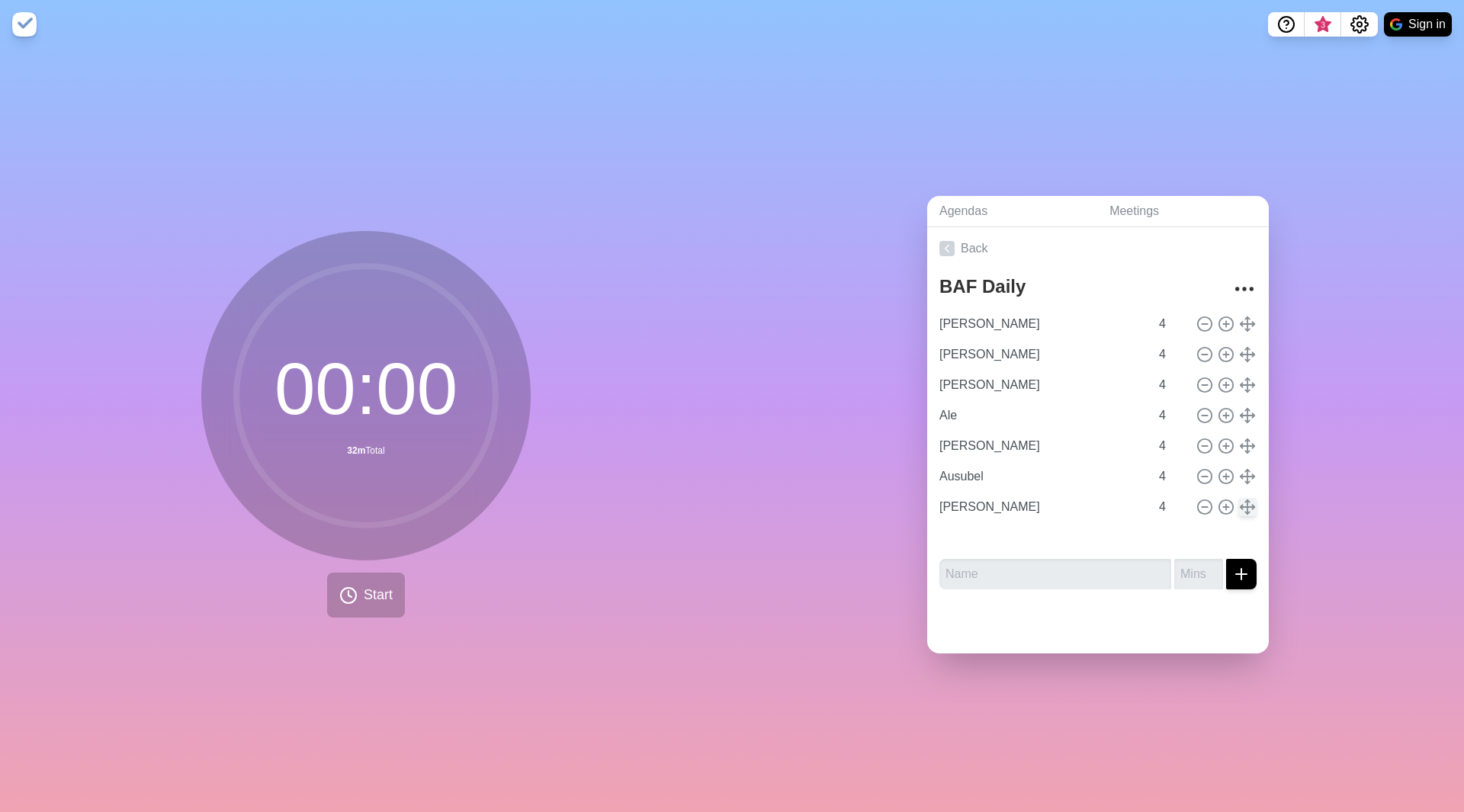
type input "[PERSON_NAME]"
type input "Ale"
type input "[PERSON_NAME]"
type input "Ausubel"
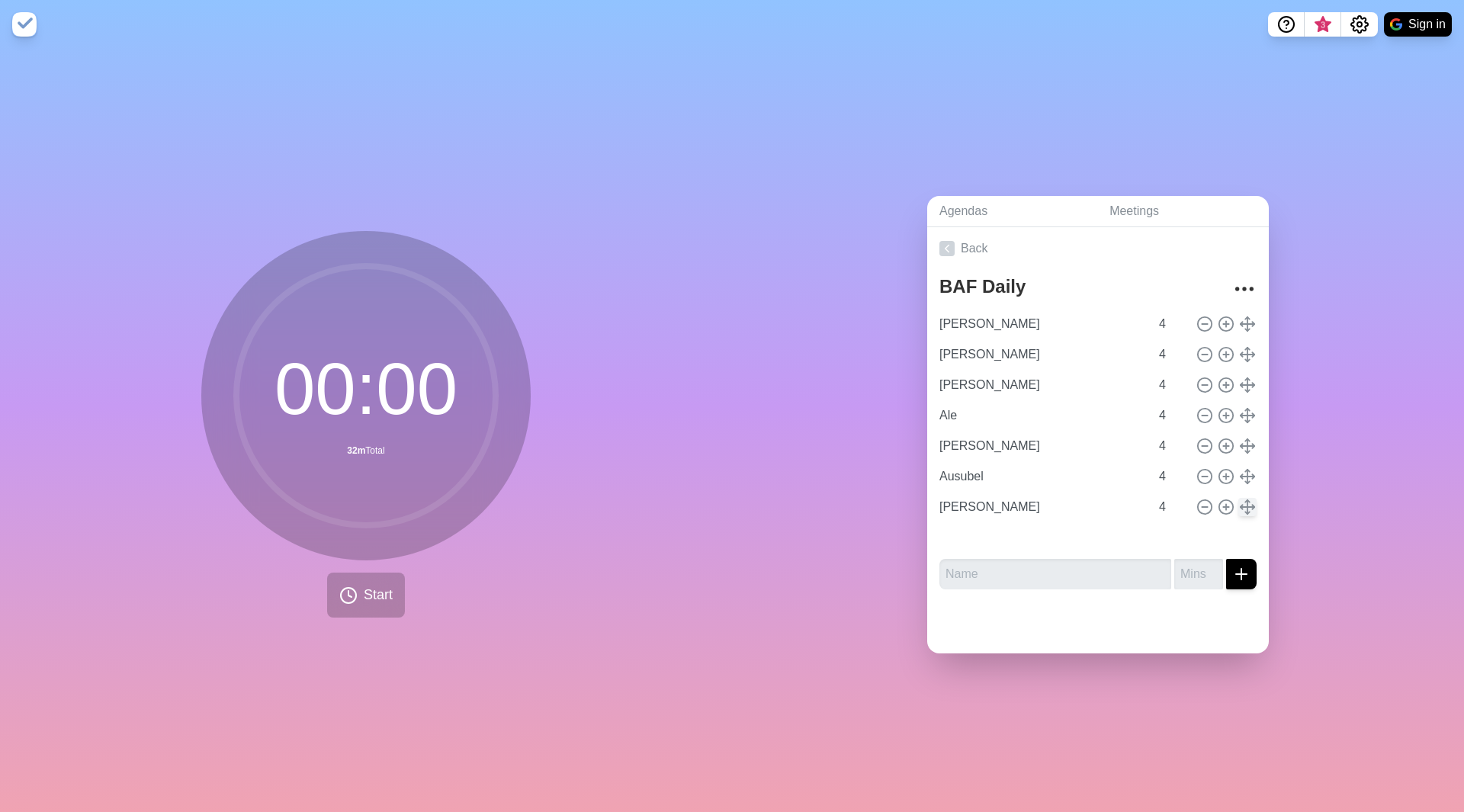
type input "[PERSON_NAME]"
